Goal: Obtain resource: Download file/media

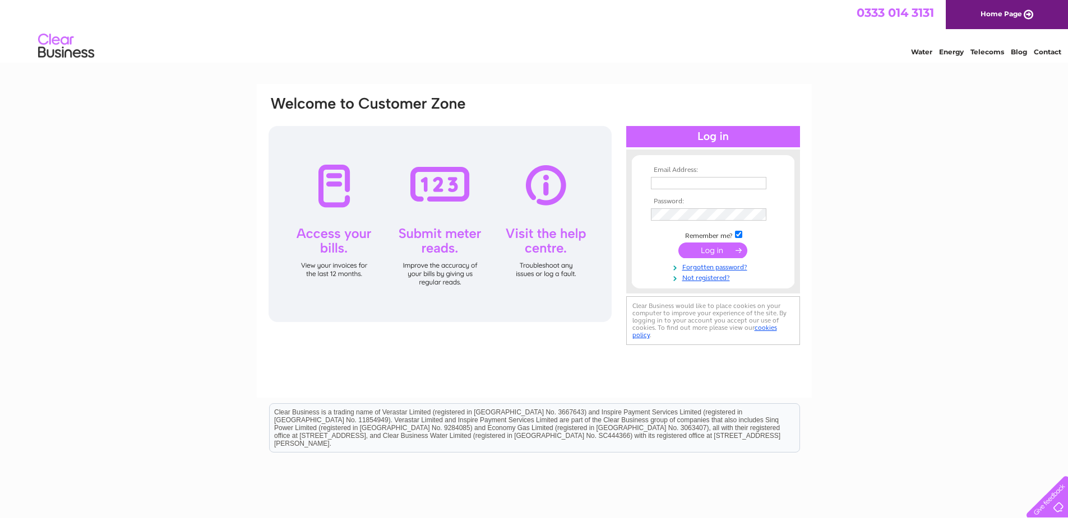
type input "Sales@firstsafetyltd.co.uk"
click at [712, 247] on input "submit" at bounding box center [712, 251] width 69 height 16
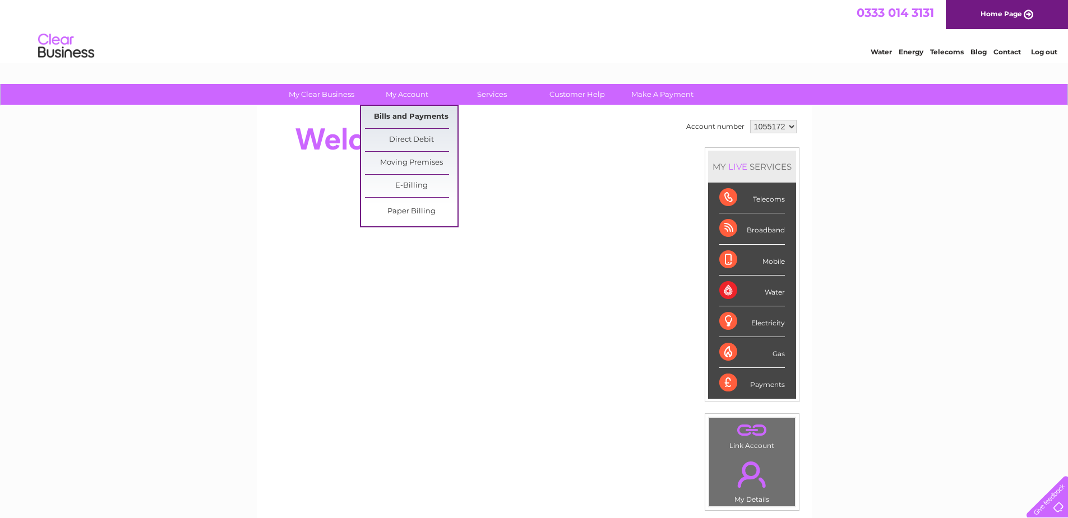
click at [416, 118] on link "Bills and Payments" at bounding box center [411, 117] width 92 height 22
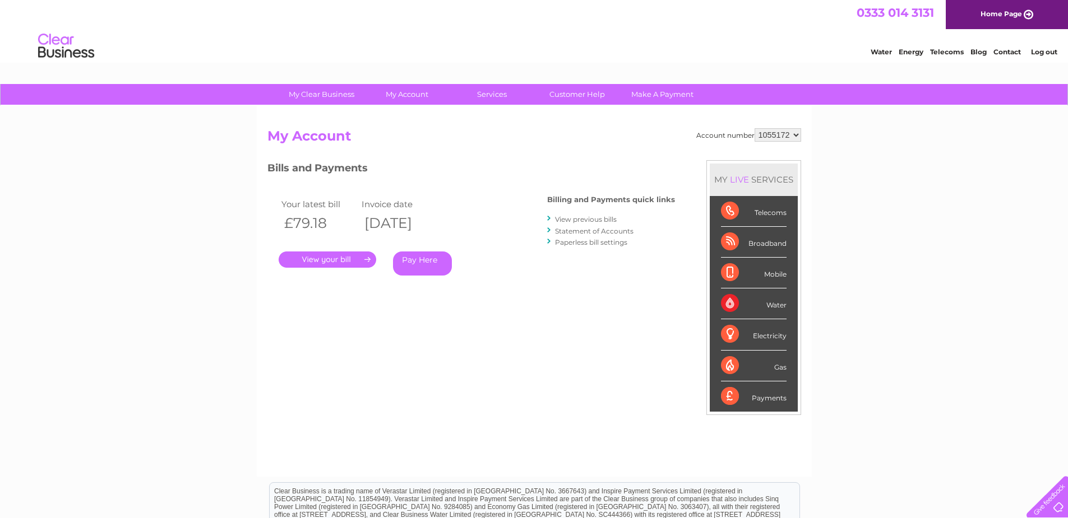
click at [576, 221] on link "View previous bills" at bounding box center [586, 219] width 62 height 8
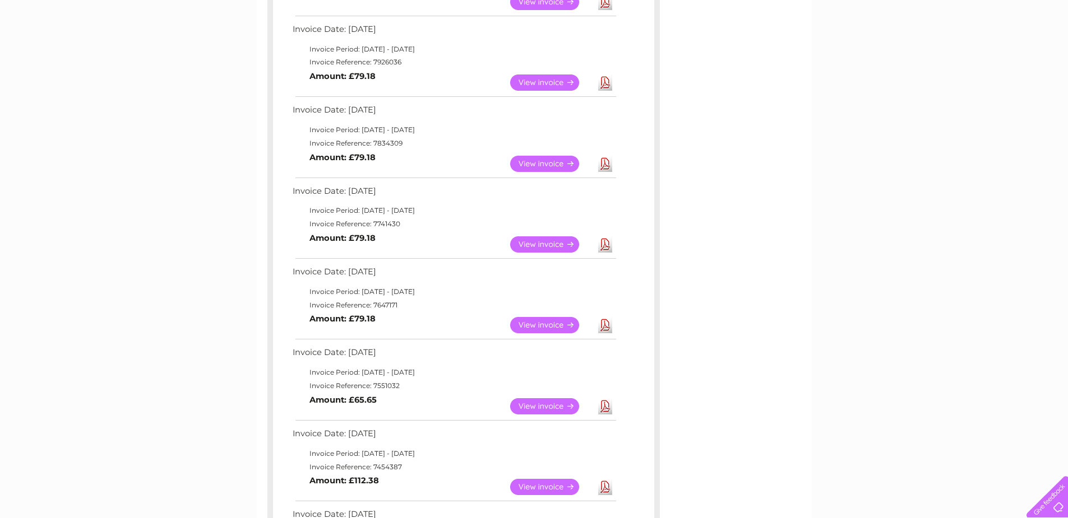
scroll to position [280, 0]
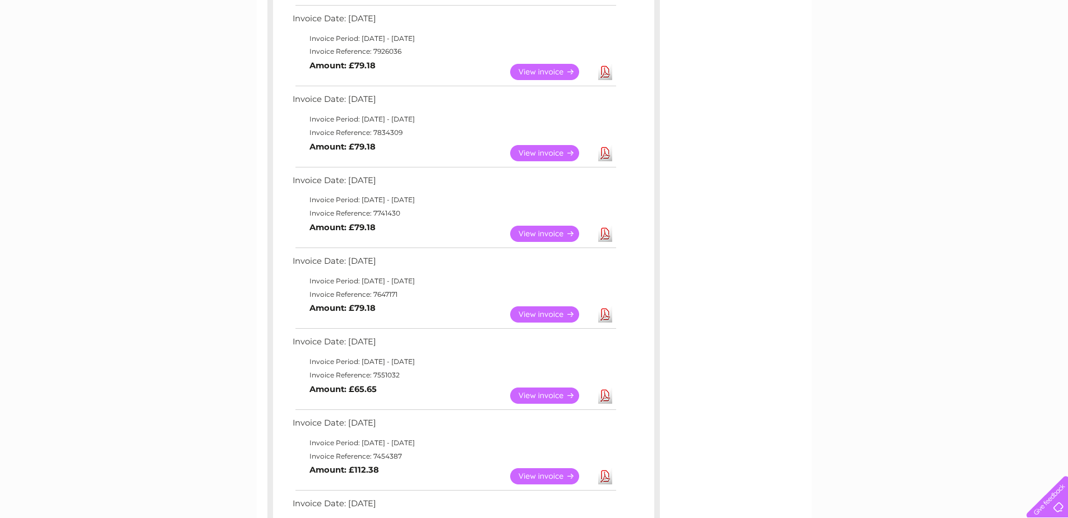
click at [609, 314] on link "Download" at bounding box center [605, 315] width 14 height 16
